Goal: Information Seeking & Learning: Learn about a topic

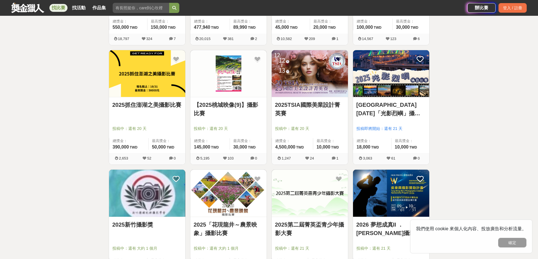
scroll to position [226, 0]
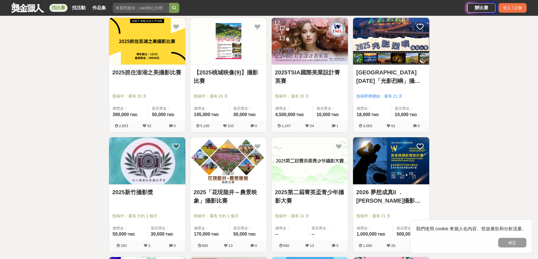
click at [235, 172] on img at bounding box center [228, 160] width 76 height 47
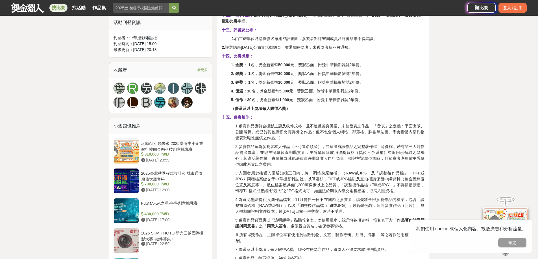
scroll to position [339, 0]
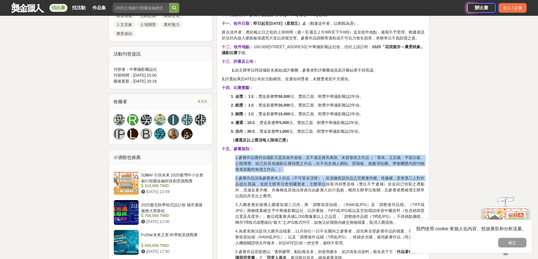
drag, startPoint x: 323, startPoint y: 151, endPoint x: 325, endPoint y: 186, distance: 35.7
click at [325, 186] on div "一、活動宗旨： [GEOGRAPHIC_DATA]龍井區農會主辦2025「花現龍井～農景映象」攝影比賽，旨在以鏡頭捕捉農村景致與生活風貌，展現[GEOGRAP…" at bounding box center [323, 109] width 203 height 507
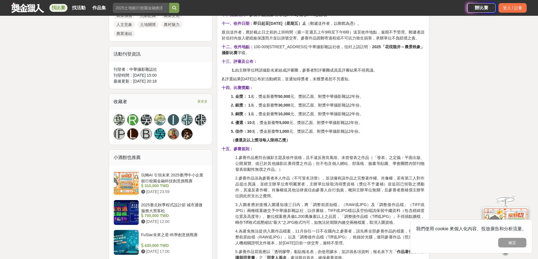
click at [327, 192] on p "2.參賽作品須為參賽者本人作品（不可冒名頂替），並須擁有該作品之完整著作權、肖像權，若有第三人對作品提出異議，並經主辦單位查明屬實者，主辦單位除取消得獎資格（…" at bounding box center [329, 188] width 189 height 24
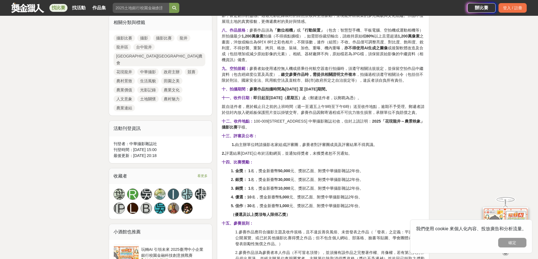
scroll to position [254, 0]
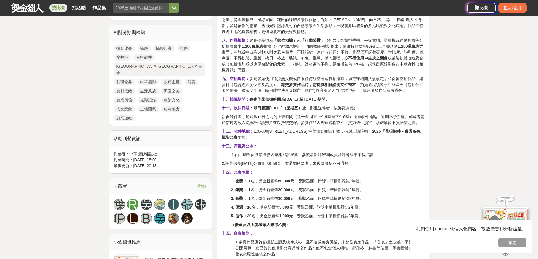
drag, startPoint x: 364, startPoint y: 69, endPoint x: 374, endPoint y: 94, distance: 26.2
click at [374, 94] on div "一、活動宗旨： [GEOGRAPHIC_DATA]龍井區農會主辦2025「花現龍井～農景映象」攝影比賽，旨在以鏡頭捕捉農村景致與生活風貌，展現[GEOGRAP…" at bounding box center [323, 194] width 203 height 507
click at [375, 102] on div "一、活動宗旨： [GEOGRAPHIC_DATA]龍井區農會主辦2025「花現龍井～農景映象」攝影比賽，旨在以鏡頭捕捉農村景致與生活風貌，展現[GEOGRAP…" at bounding box center [323, 194] width 203 height 507
